Goal: Information Seeking & Learning: Find specific page/section

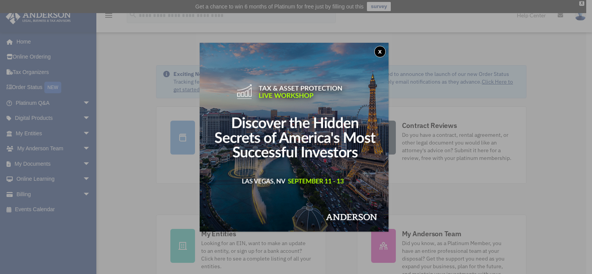
click at [382, 49] on button "x" at bounding box center [380, 52] width 12 height 12
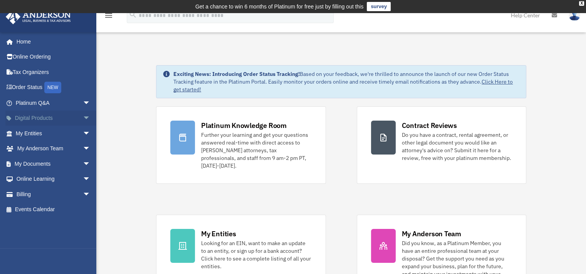
click at [83, 117] on span "arrow_drop_down" at bounding box center [90, 119] width 15 height 16
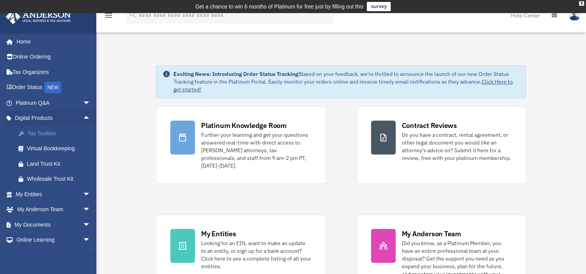
click at [49, 132] on div "Tax Toolbox" at bounding box center [59, 134] width 65 height 10
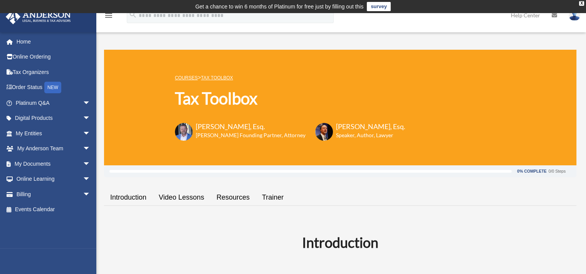
click at [233, 194] on link "Resources" at bounding box center [232, 197] width 45 height 22
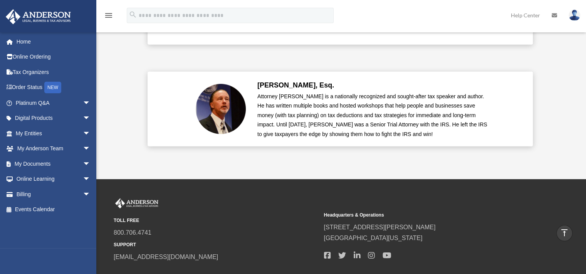
scroll to position [1928, 0]
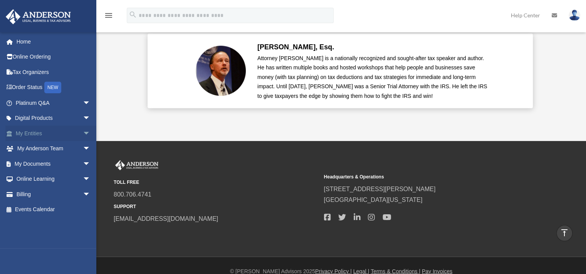
click at [83, 132] on span "arrow_drop_down" at bounding box center [90, 134] width 15 height 16
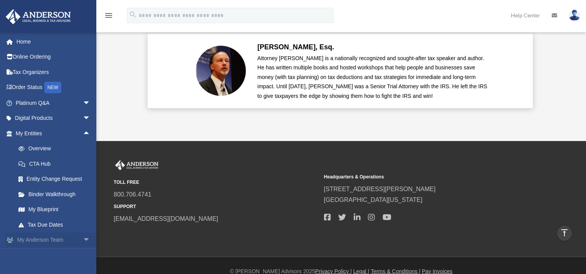
click at [83, 237] on span "arrow_drop_down" at bounding box center [90, 240] width 15 height 16
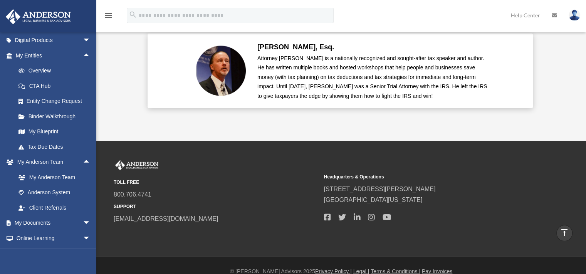
scroll to position [107, 0]
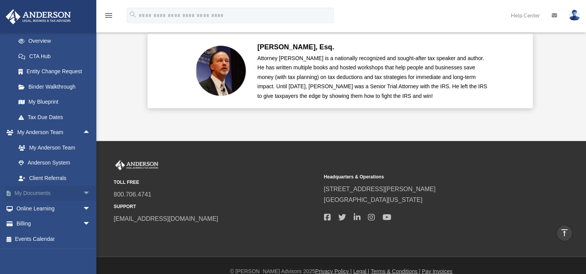
click at [83, 191] on span "arrow_drop_down" at bounding box center [90, 194] width 15 height 16
click at [32, 208] on link "Box" at bounding box center [56, 208] width 91 height 15
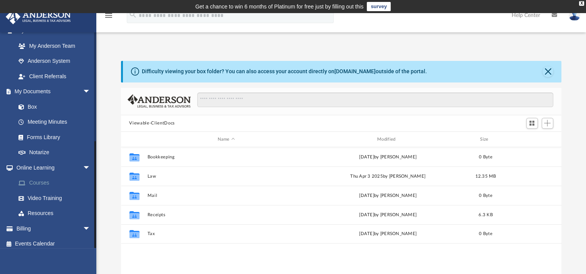
scroll to position [214, 0]
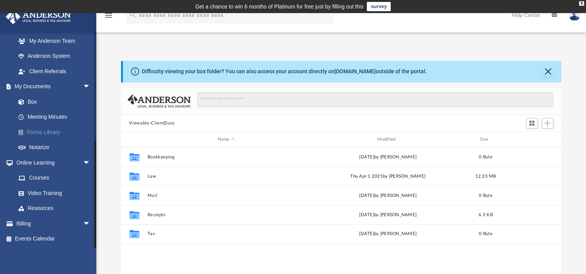
click at [43, 131] on link "Forms Library" at bounding box center [56, 131] width 91 height 15
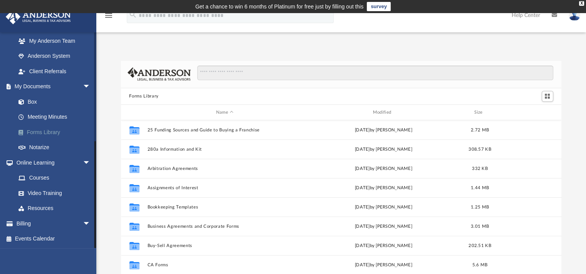
scroll to position [169, 434]
click at [236, 77] on input "Search files and folders" at bounding box center [374, 72] width 355 height 15
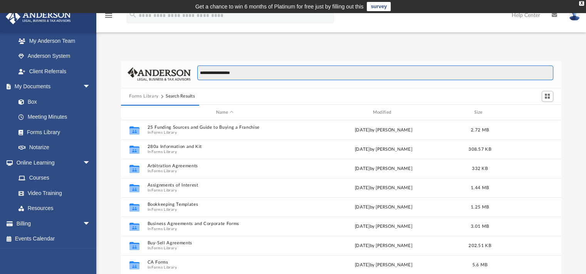
type input "**********"
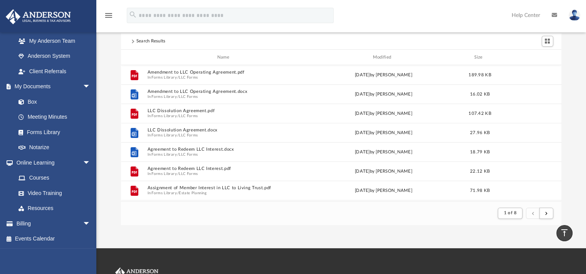
scroll to position [39, 0]
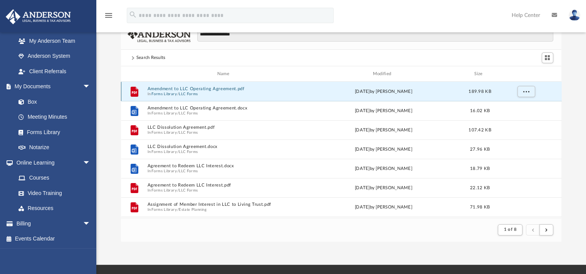
click at [201, 89] on button "Amendment to LLC Operating Agreement.pdf" at bounding box center [224, 89] width 155 height 5
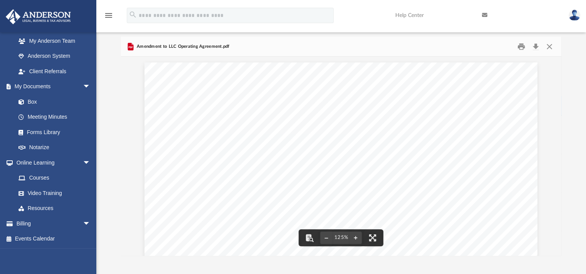
scroll to position [0, 0]
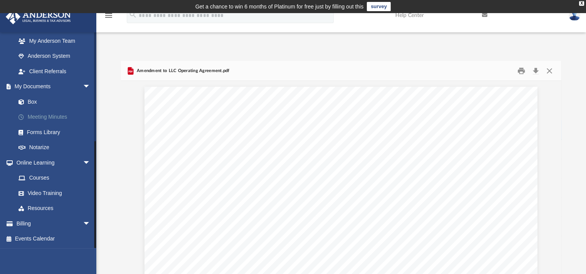
click at [46, 116] on link "Meeting Minutes" at bounding box center [56, 116] width 91 height 15
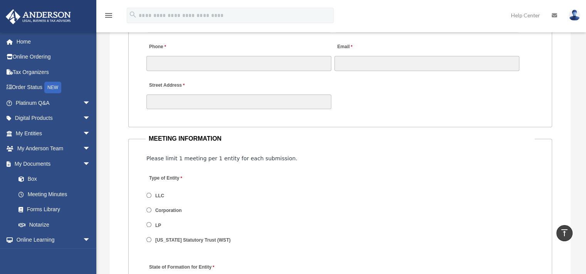
scroll to position [1001, 0]
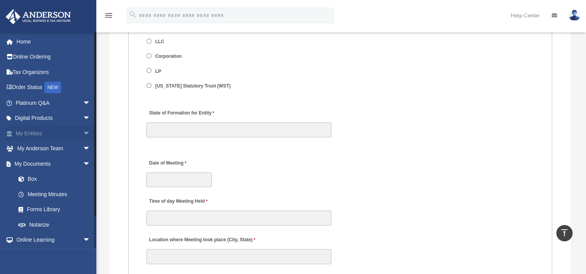
click at [83, 133] on span "arrow_drop_down" at bounding box center [90, 134] width 15 height 16
click at [32, 133] on link "My Entities arrow_drop_up" at bounding box center [53, 133] width 97 height 15
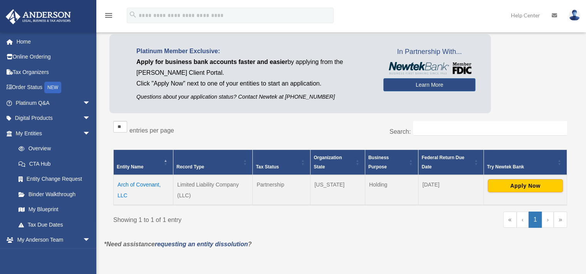
scroll to position [116, 0]
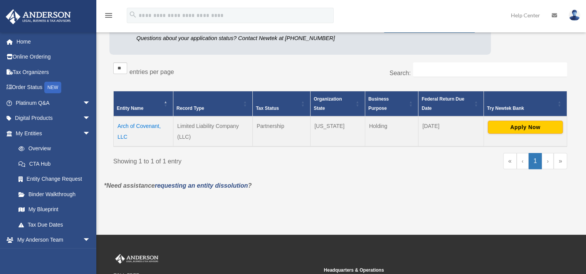
click at [193, 127] on td "Limited Liability Company (LLC)" at bounding box center [212, 131] width 79 height 30
click at [132, 124] on td "Arch of Covenant, LLC" at bounding box center [144, 131] width 60 height 30
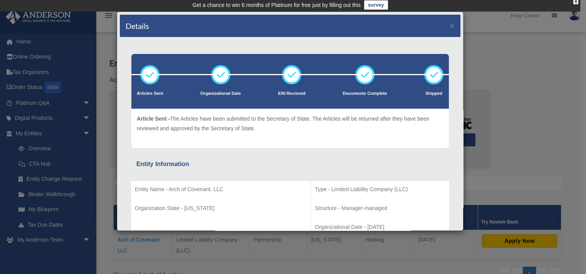
scroll to position [0, 0]
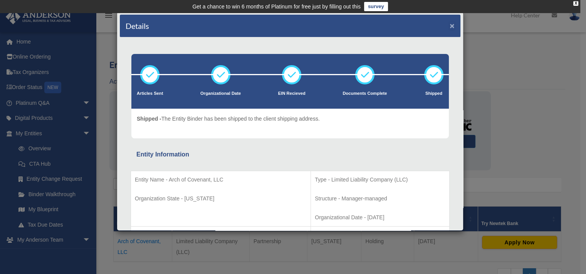
click at [449, 25] on button "×" at bounding box center [451, 26] width 5 height 8
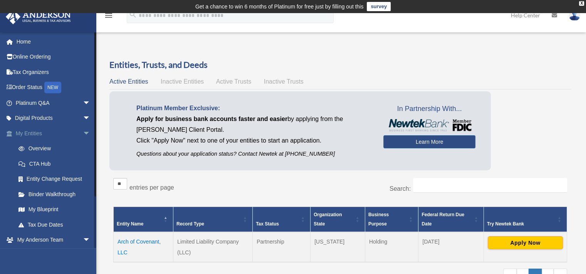
click at [83, 132] on span "arrow_drop_down" at bounding box center [90, 134] width 15 height 16
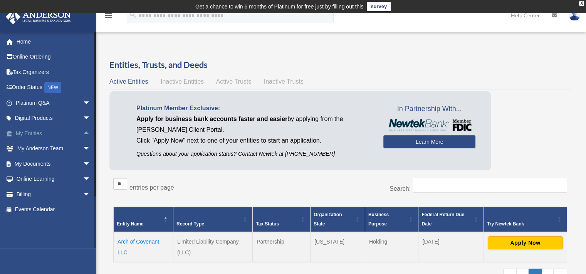
click at [83, 132] on span "arrow_drop_up" at bounding box center [90, 134] width 15 height 16
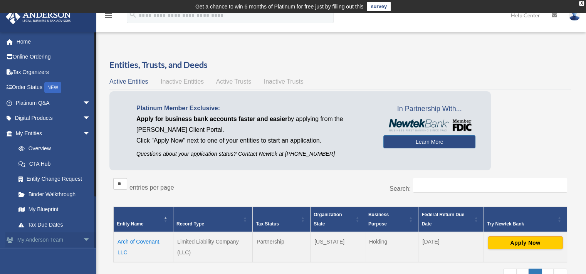
click at [83, 239] on span "arrow_drop_down" at bounding box center [90, 240] width 15 height 16
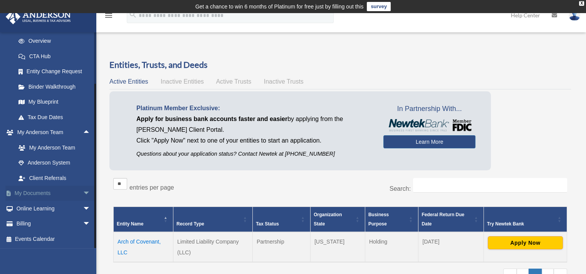
click at [83, 191] on span "arrow_drop_down" at bounding box center [90, 194] width 15 height 16
click at [31, 206] on link "Box" at bounding box center [56, 208] width 91 height 15
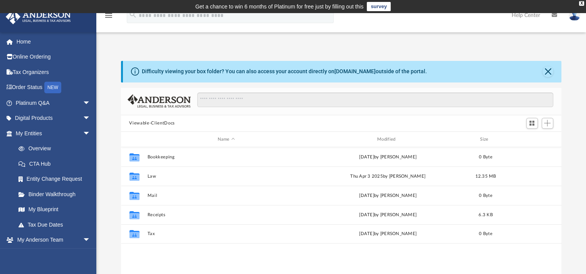
scroll to position [169, 434]
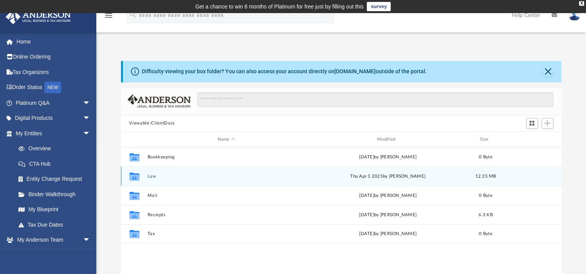
click at [134, 176] on icon "grid" at bounding box center [134, 177] width 10 height 6
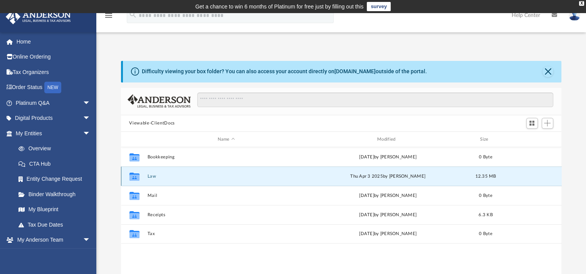
click at [152, 176] on button "Law" at bounding box center [226, 176] width 158 height 5
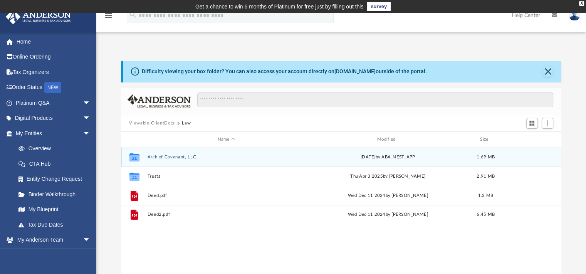
click at [169, 157] on button "Arch of Covenant, LLC" at bounding box center [226, 156] width 158 height 5
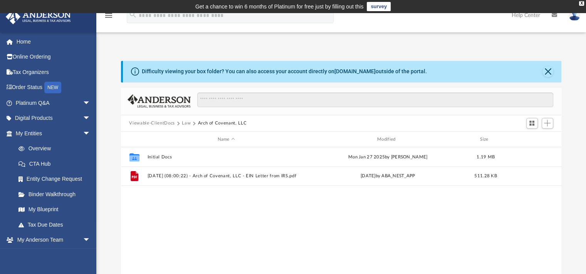
click at [152, 121] on button "Viewable-ClientDocs" at bounding box center [151, 123] width 45 height 7
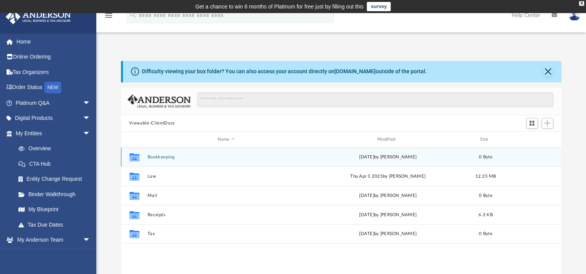
click at [156, 156] on button "Bookkeeping" at bounding box center [226, 156] width 158 height 5
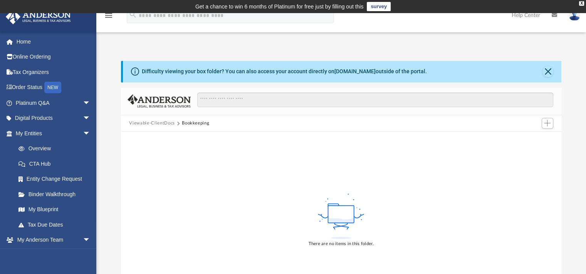
click at [153, 120] on button "Viewable-ClientDocs" at bounding box center [151, 123] width 45 height 7
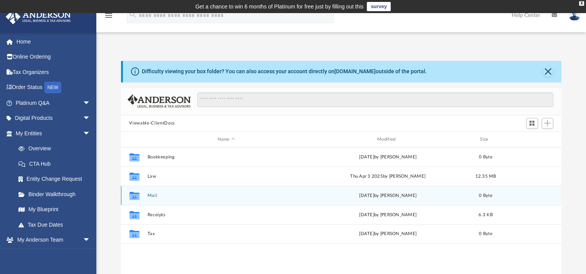
click at [151, 192] on div "Collaborated Folder Mail Sat Nov 2 2024 by Charles Rogler 0 Byte" at bounding box center [341, 195] width 441 height 19
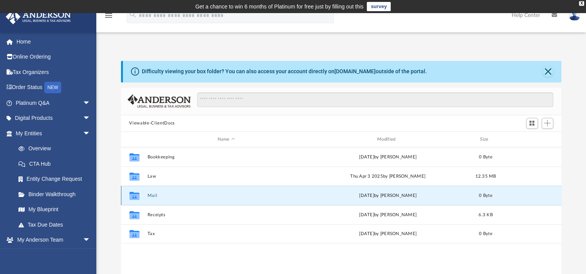
click at [153, 194] on button "Mail" at bounding box center [226, 195] width 158 height 5
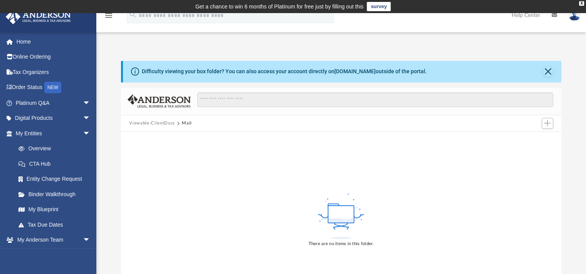
click at [153, 121] on button "Viewable-ClientDocs" at bounding box center [151, 123] width 45 height 7
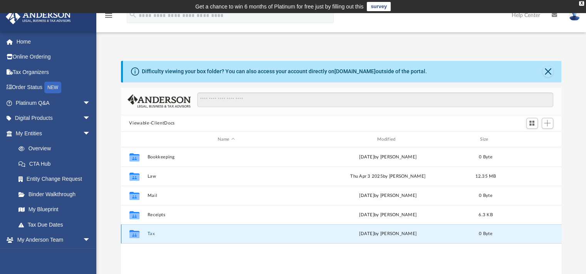
click at [151, 232] on button "Tax" at bounding box center [226, 233] width 158 height 5
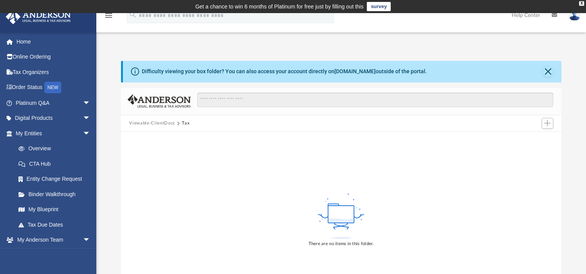
click at [155, 121] on button "Viewable-ClientDocs" at bounding box center [151, 123] width 45 height 7
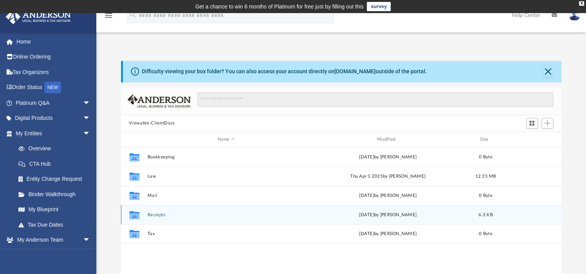
click at [157, 214] on button "Receipts" at bounding box center [226, 214] width 158 height 5
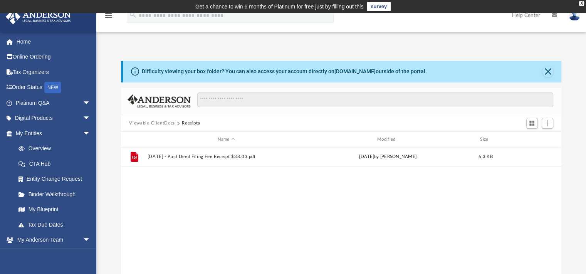
click at [159, 123] on button "Viewable-ClientDocs" at bounding box center [151, 123] width 45 height 7
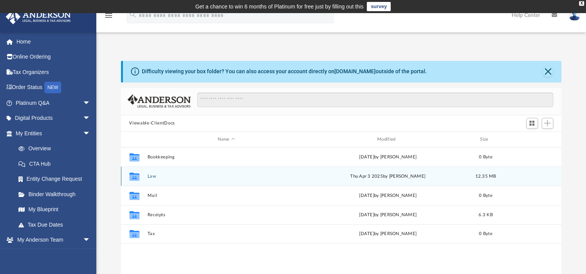
click at [151, 175] on button "Law" at bounding box center [226, 176] width 158 height 5
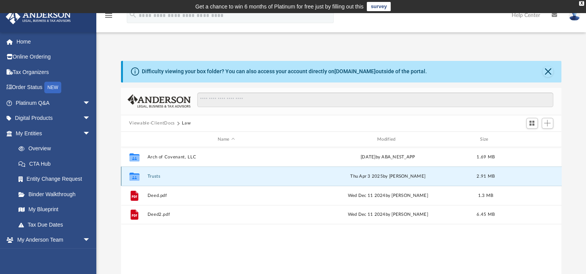
click at [153, 175] on button "Trusts" at bounding box center [226, 176] width 158 height 5
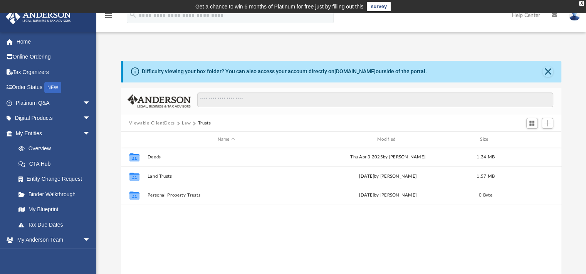
click at [153, 122] on button "Viewable-ClientDocs" at bounding box center [151, 123] width 45 height 7
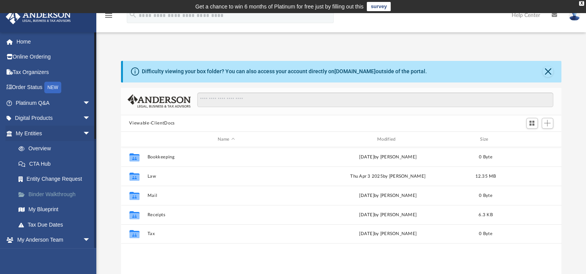
click at [49, 192] on link "Binder Walkthrough" at bounding box center [56, 193] width 91 height 15
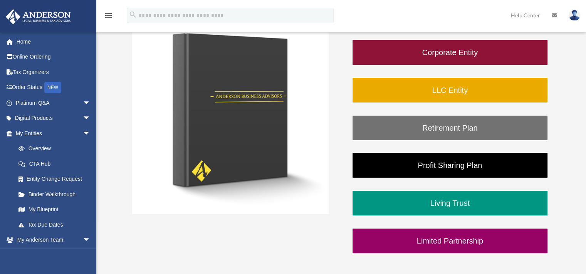
scroll to position [154, 0]
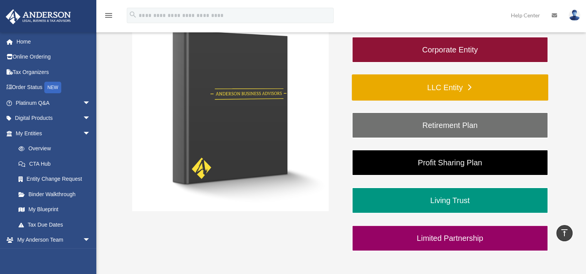
click at [456, 84] on link "LLC Entity" at bounding box center [450, 87] width 196 height 26
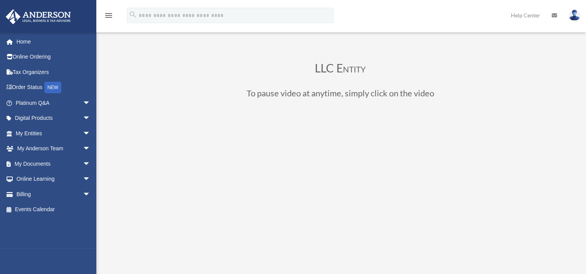
scroll to position [39, 0]
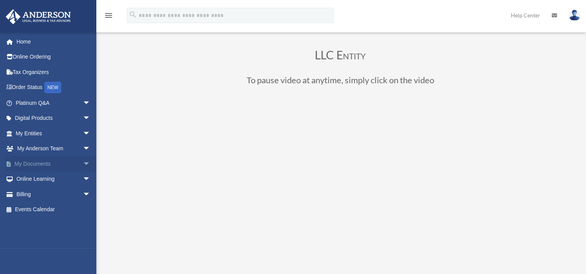
click at [38, 161] on link "My Documents arrow_drop_down" at bounding box center [53, 163] width 97 height 15
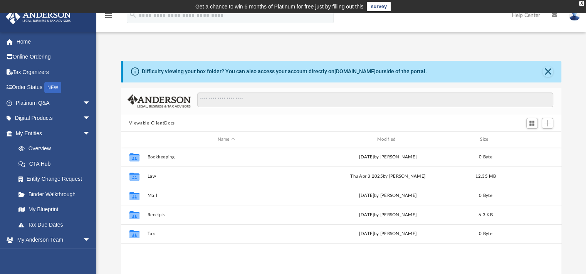
scroll to position [169, 434]
click at [44, 225] on link "Tax Due Dates" at bounding box center [56, 224] width 91 height 15
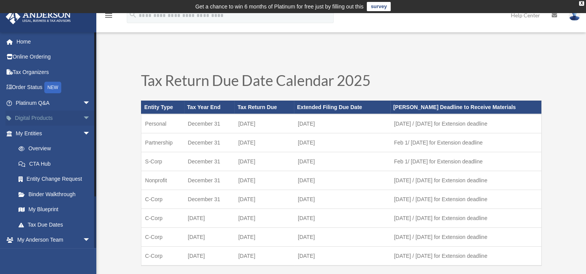
click at [83, 118] on span "arrow_drop_down" at bounding box center [90, 119] width 15 height 16
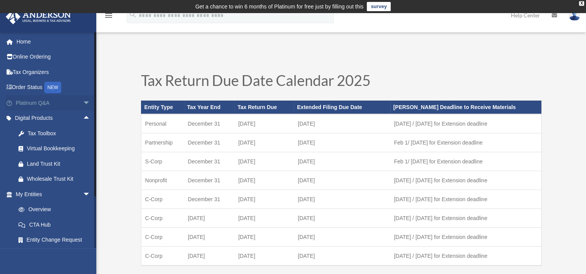
click at [83, 101] on span "arrow_drop_down" at bounding box center [90, 103] width 15 height 16
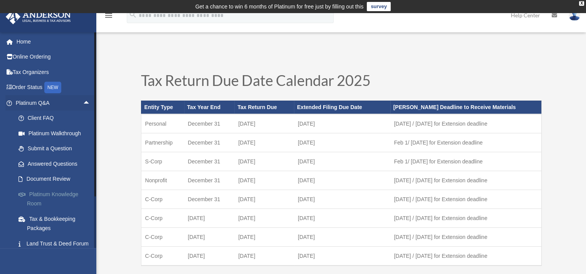
click at [62, 193] on link "Platinum Knowledge Room" at bounding box center [56, 198] width 91 height 25
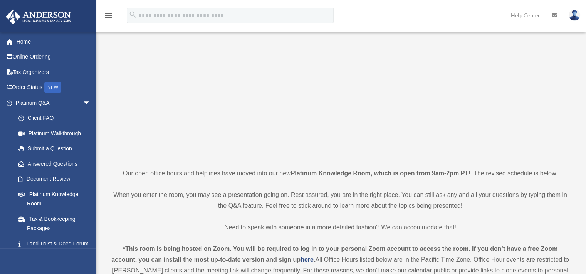
scroll to position [154, 0]
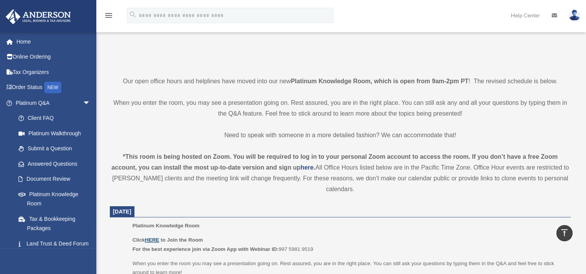
click at [151, 239] on u "HERE" at bounding box center [152, 240] width 14 height 6
